Goal: Check status: Check status

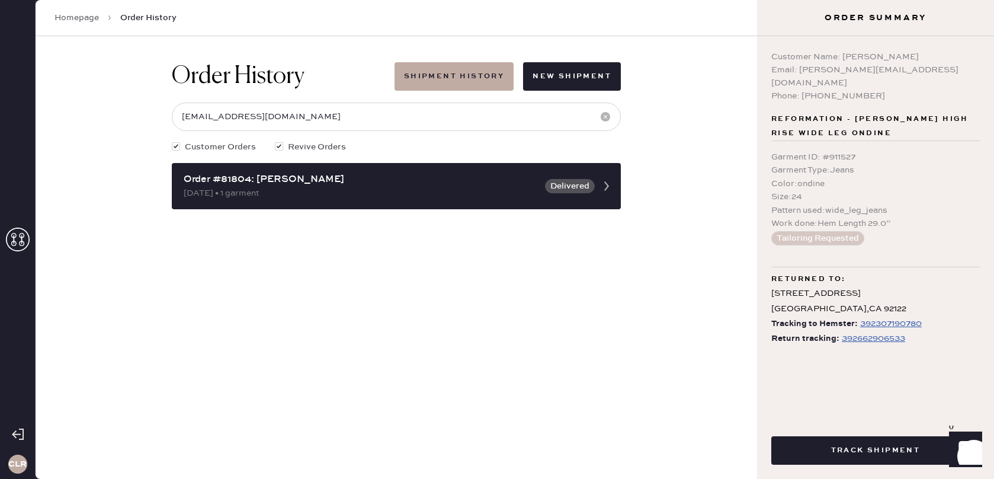
click at [23, 241] on use at bounding box center [18, 240] width 24 height 24
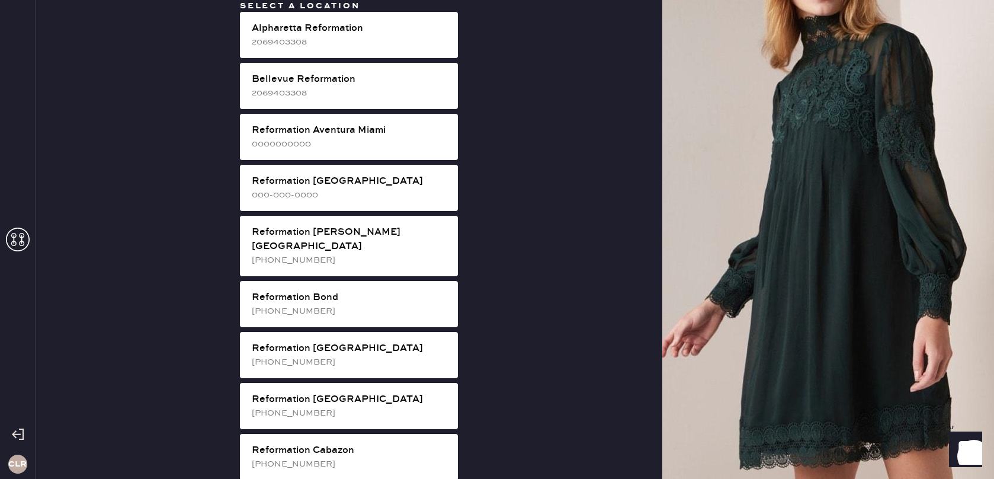
scroll to position [1929, 0]
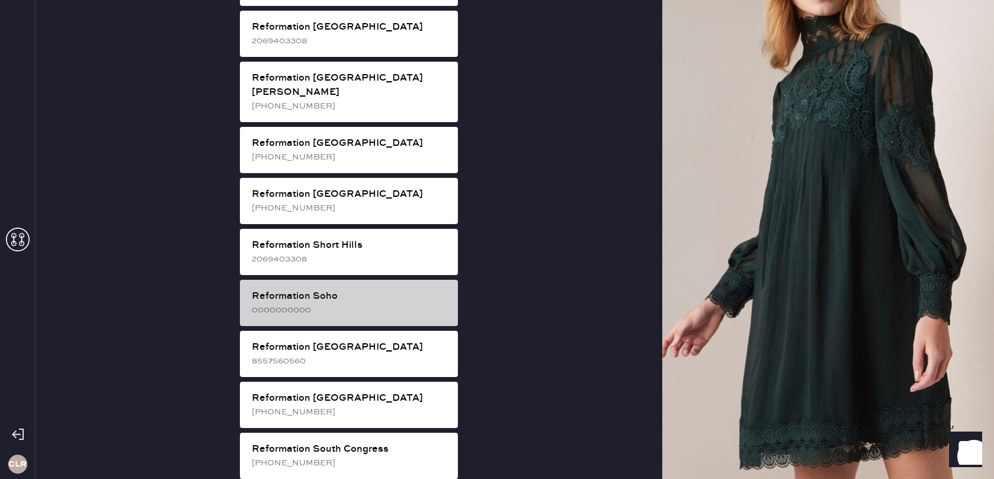
click at [388, 303] on div "0000000000" at bounding box center [350, 309] width 197 height 13
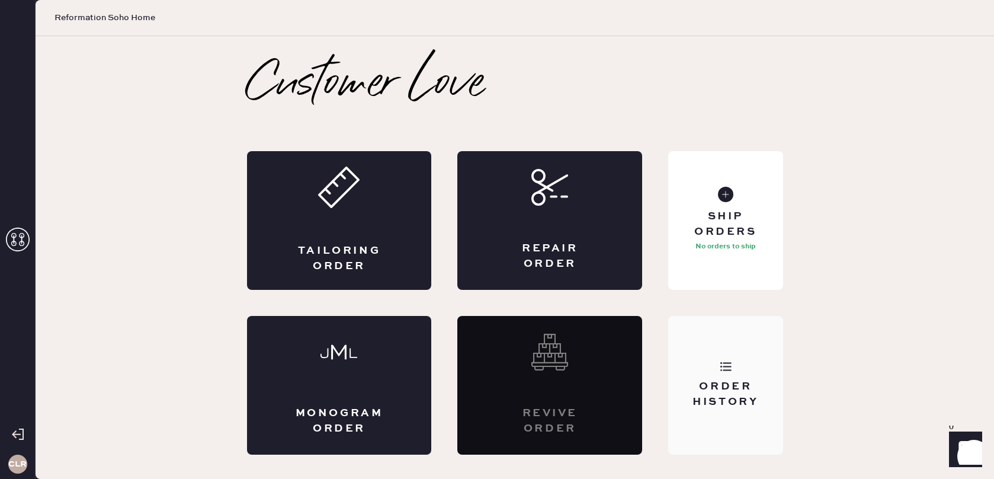
click at [753, 374] on div "Order History" at bounding box center [725, 385] width 114 height 139
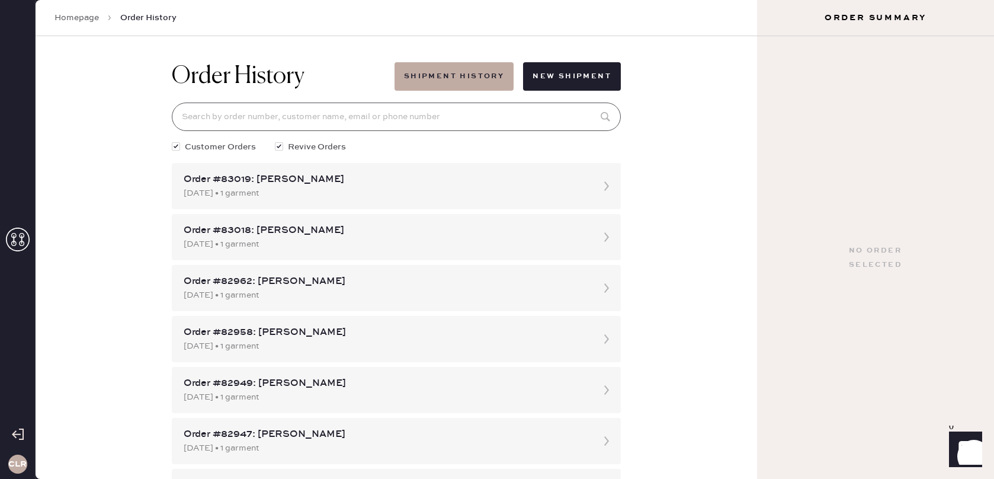
click at [467, 110] on input at bounding box center [396, 117] width 449 height 28
paste input "82387"
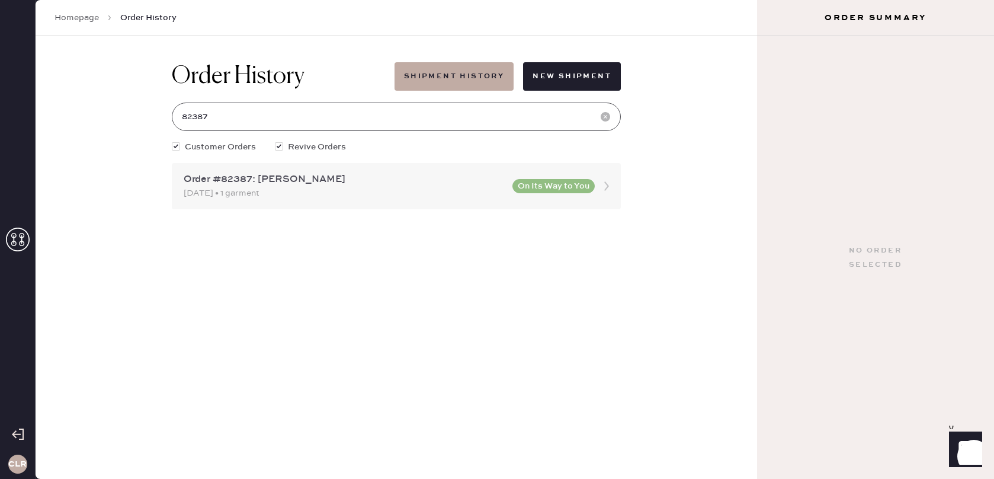
type input "82387"
click at [607, 188] on use at bounding box center [606, 185] width 5 height 9
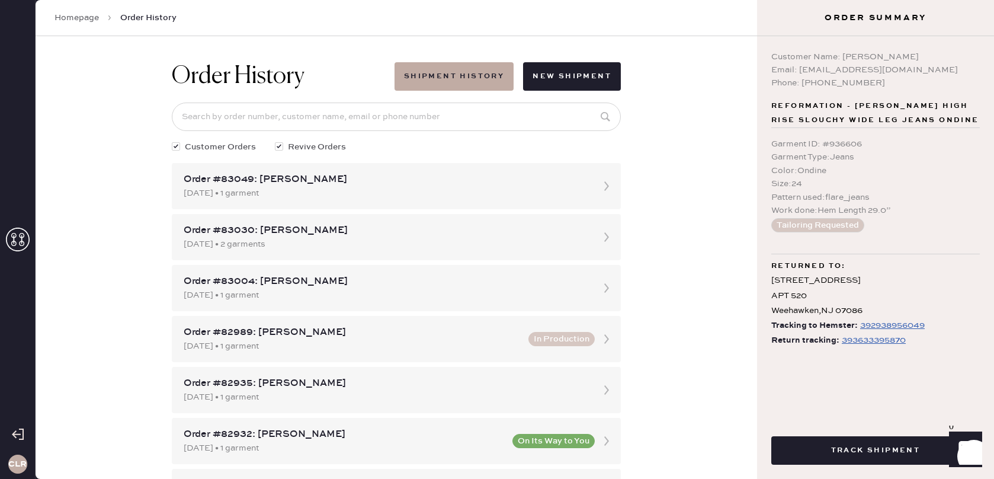
click at [883, 337] on div "393633395870" at bounding box center [874, 340] width 64 height 14
